Goal: Transaction & Acquisition: Book appointment/travel/reservation

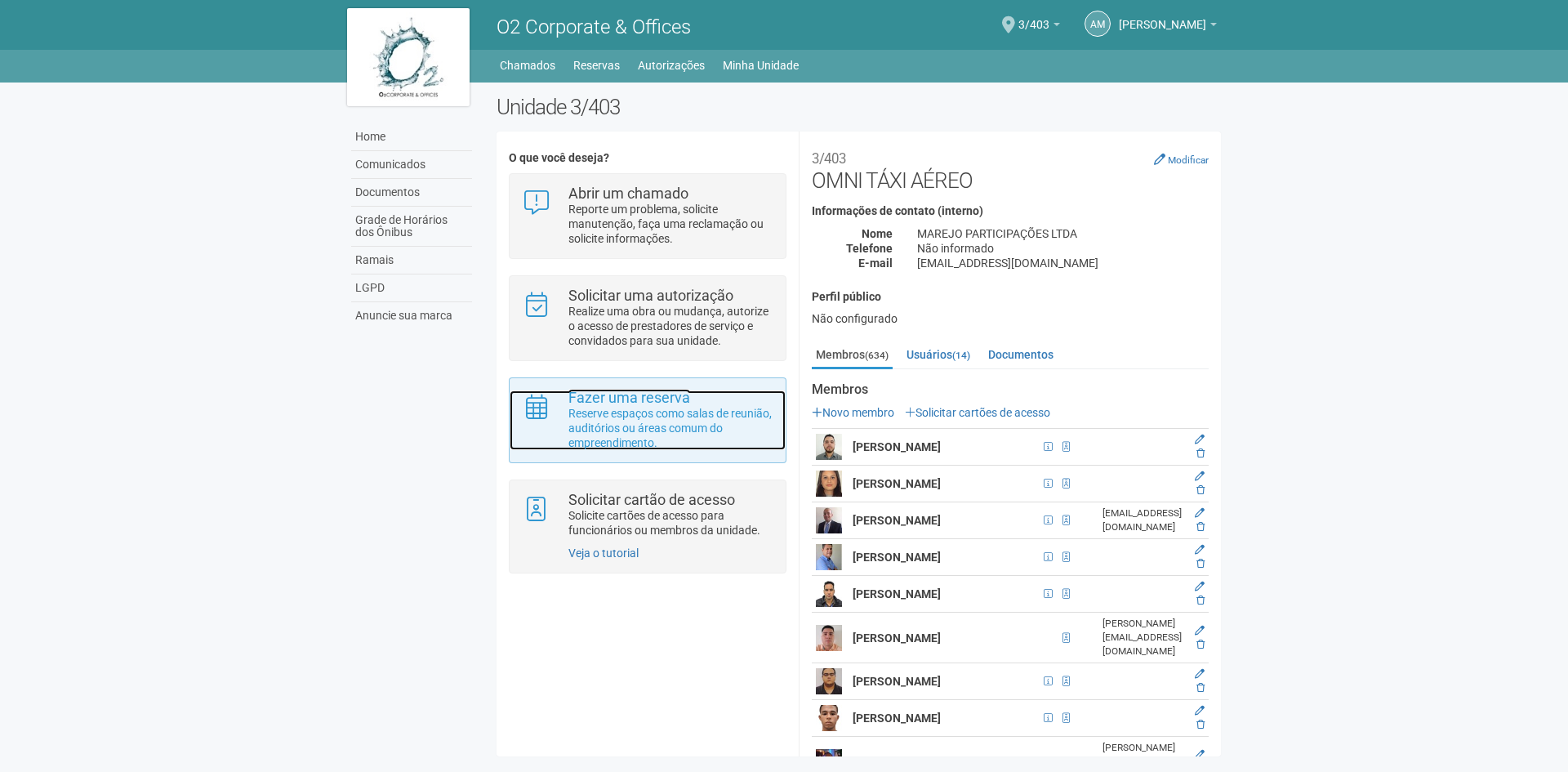
click at [639, 442] on p "Reserve espaços como salas de reunião, auditórios ou áreas comum do empreendime…" at bounding box center [671, 427] width 205 height 44
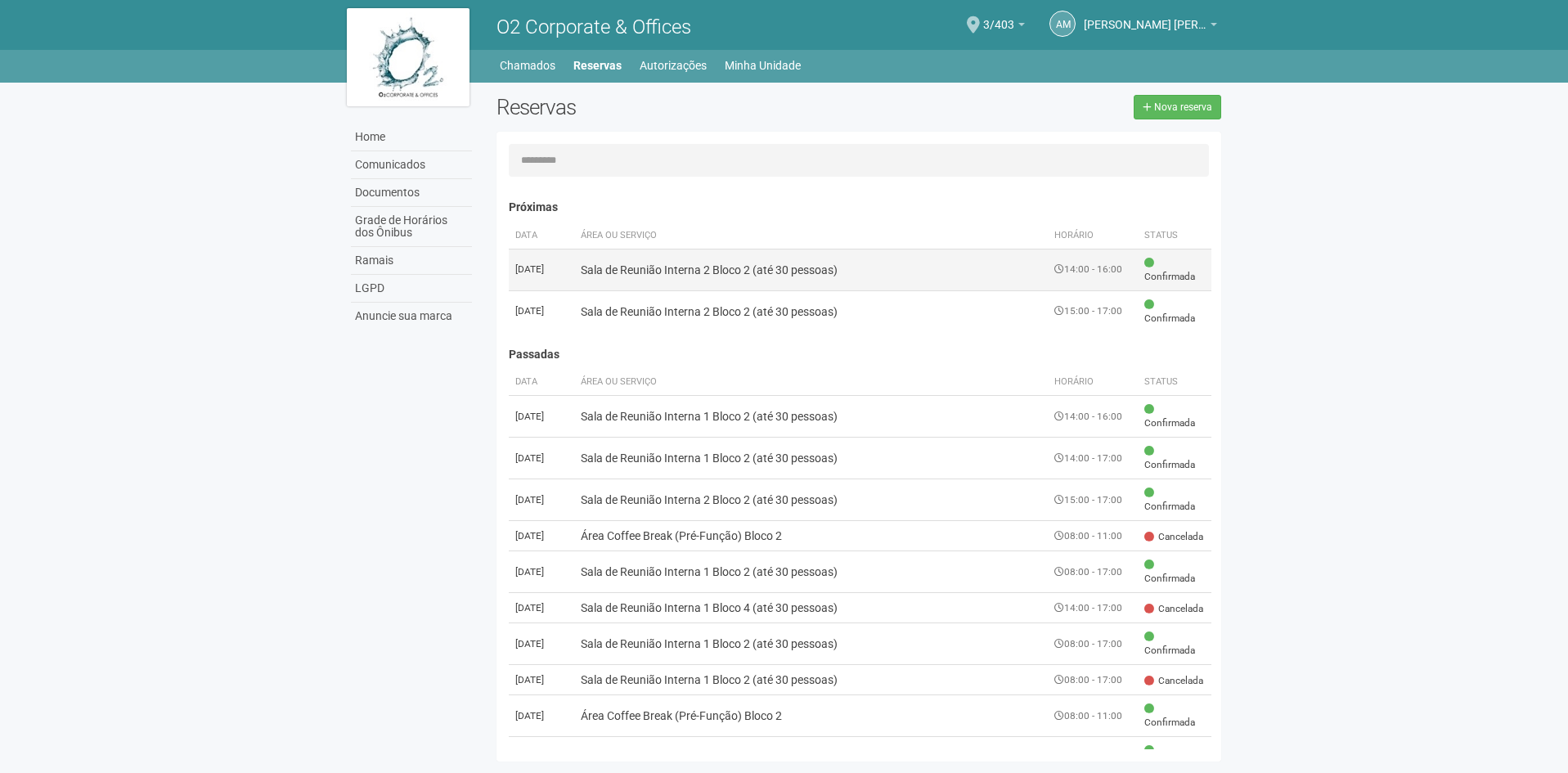
click at [890, 274] on td "Sala de Reunião Interna 2 Bloco 2 (até 30 pessoas)" at bounding box center [811, 270] width 474 height 41
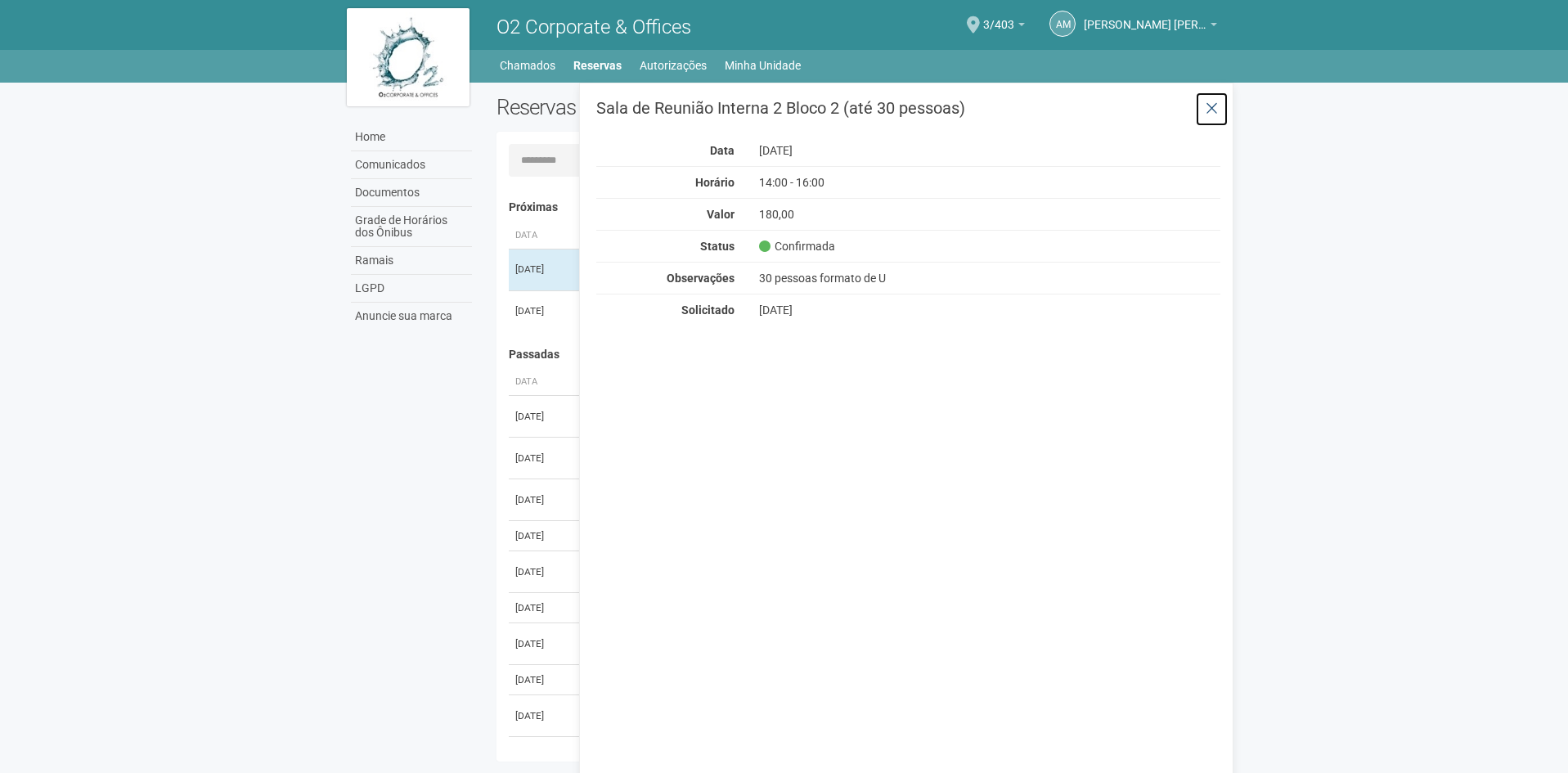
click at [1222, 108] on button at bounding box center [1212, 108] width 34 height 35
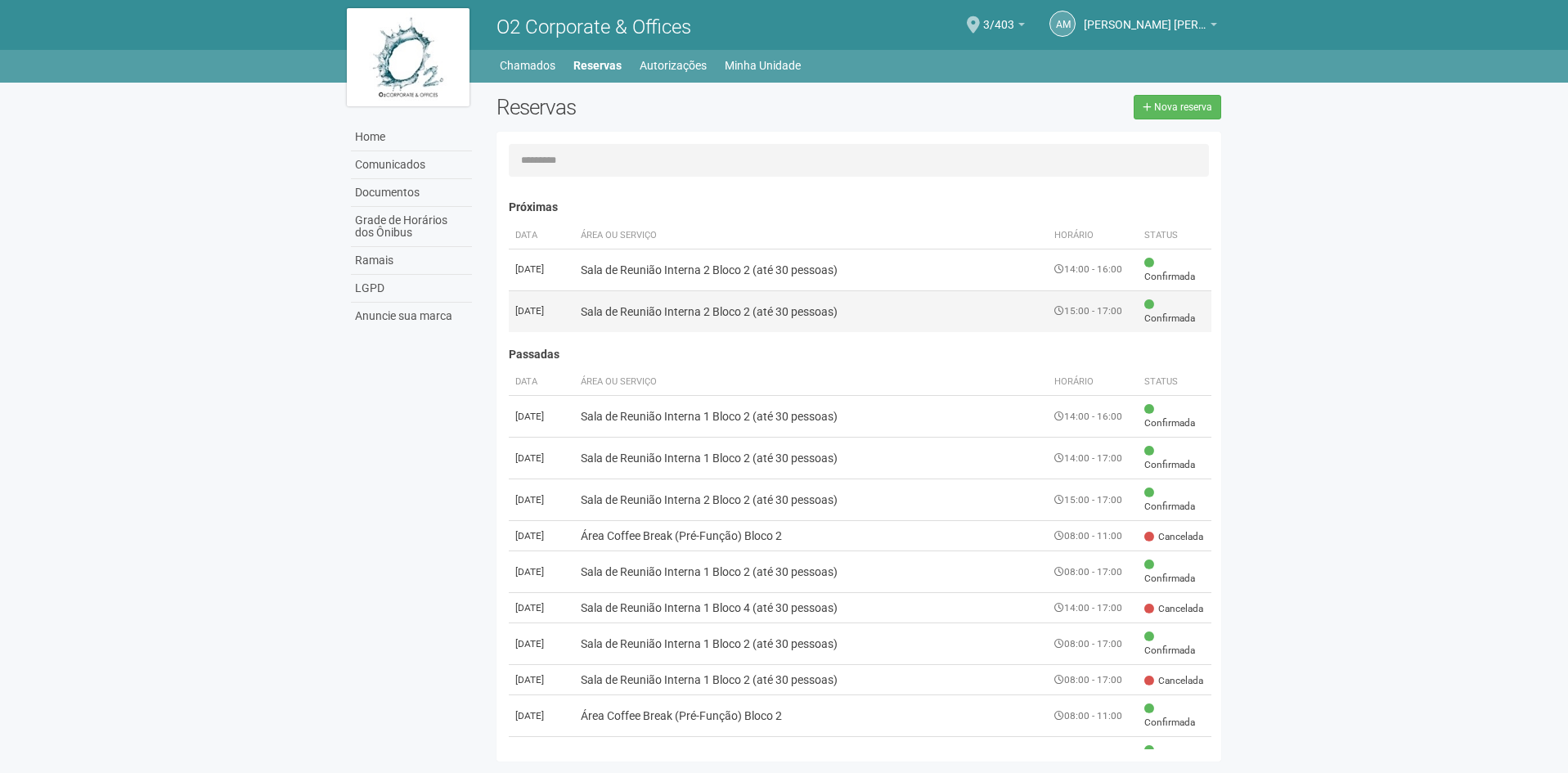
click at [756, 307] on td "Sala de Reunião Interna 2 Bloco 2 (até 30 pessoas)" at bounding box center [811, 311] width 474 height 41
